Goal: Information Seeking & Learning: Learn about a topic

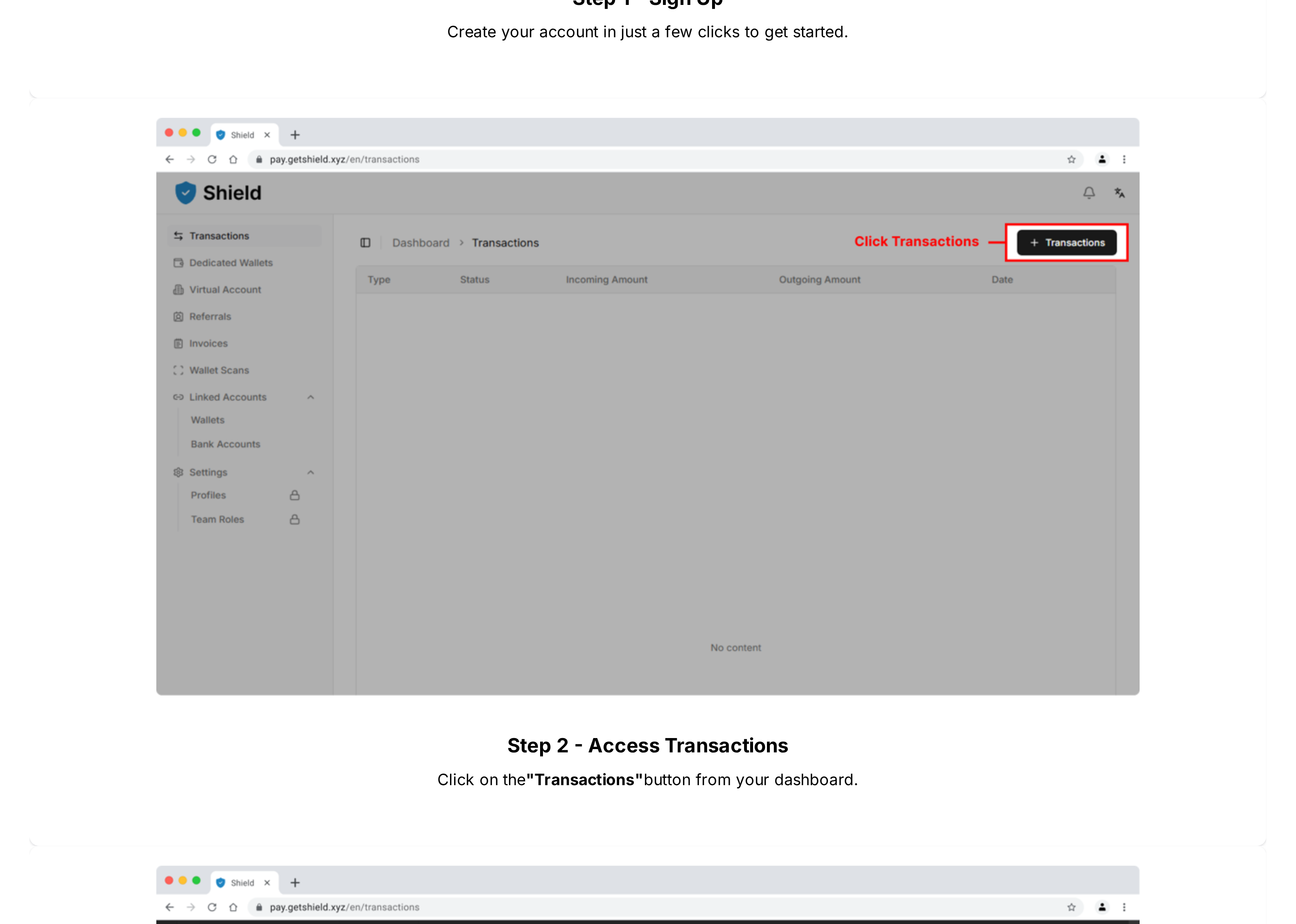
scroll to position [1059, 0]
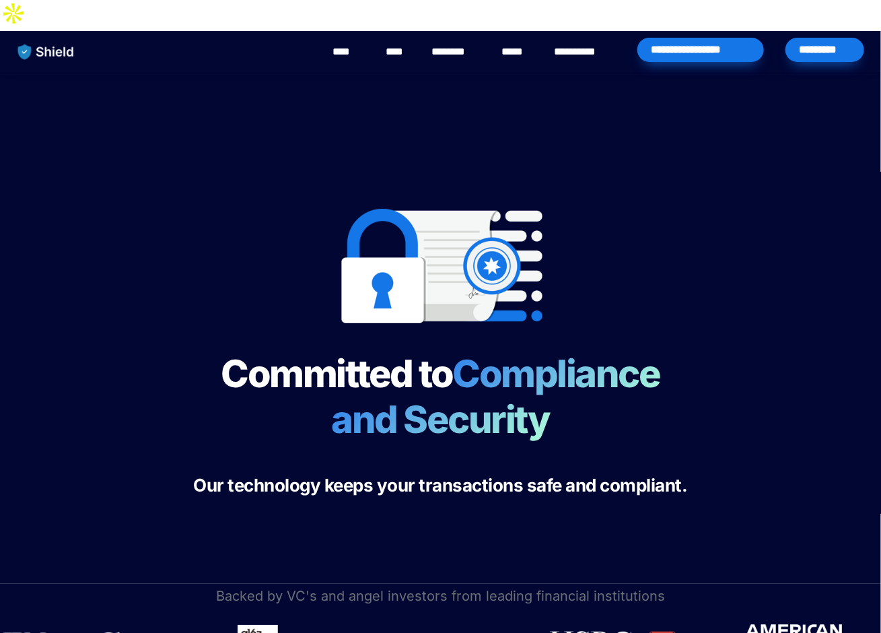
click at [62, 38] on img "main navigation" at bounding box center [45, 52] width 69 height 28
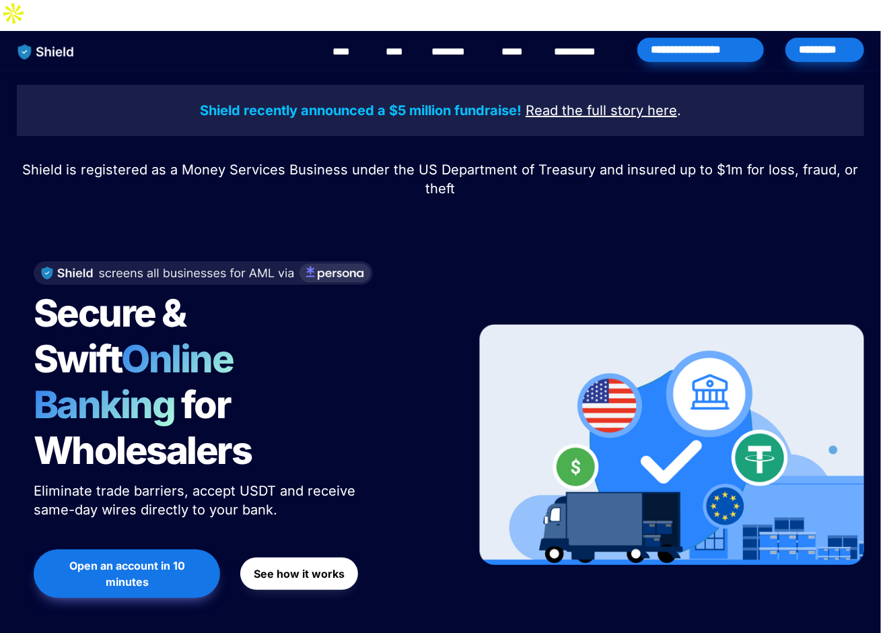
click at [199, 558] on span "Open an account in 10 minutes" at bounding box center [127, 574] width 160 height 32
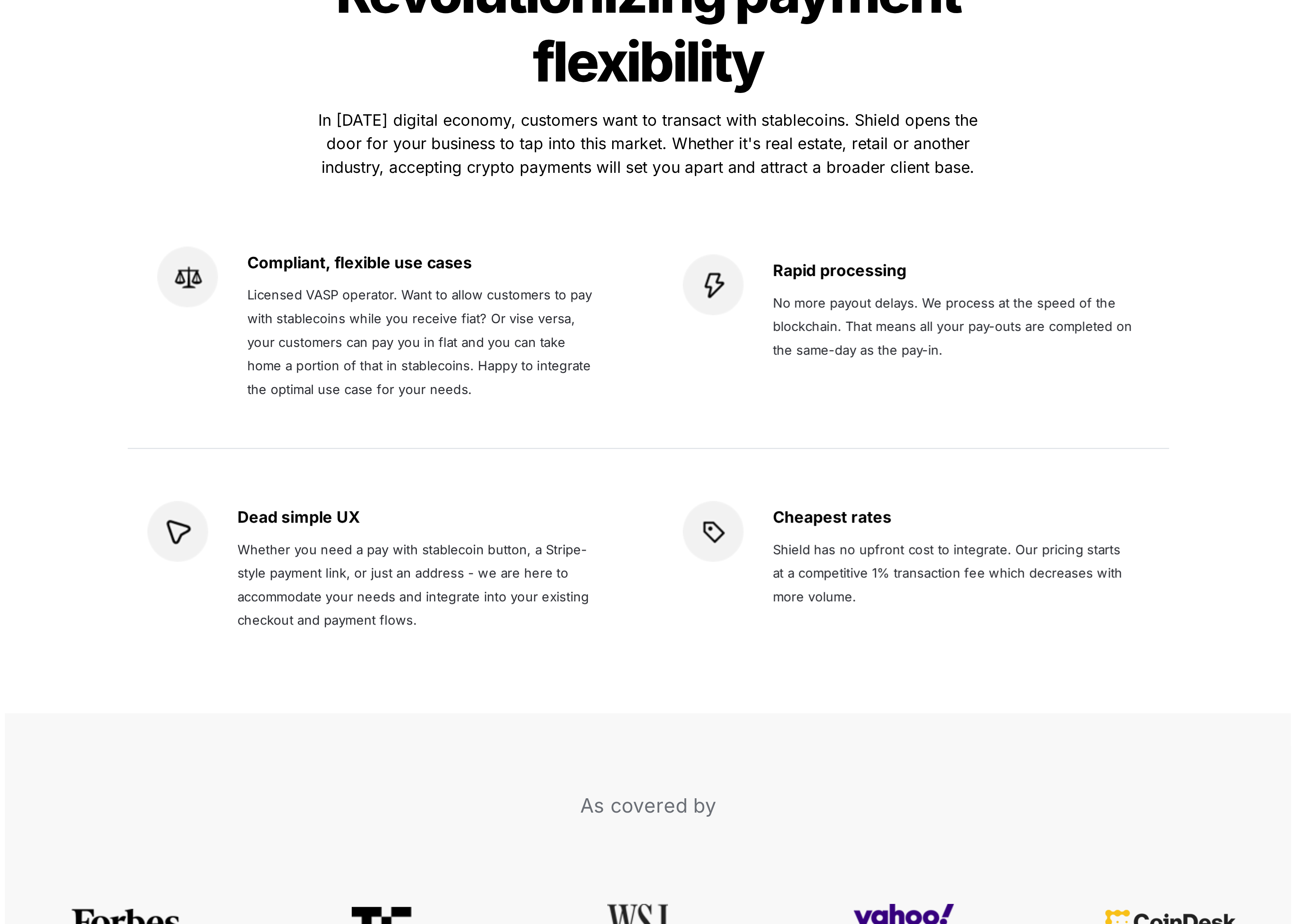
scroll to position [1554, 0]
